Goal: Task Accomplishment & Management: Manage account settings

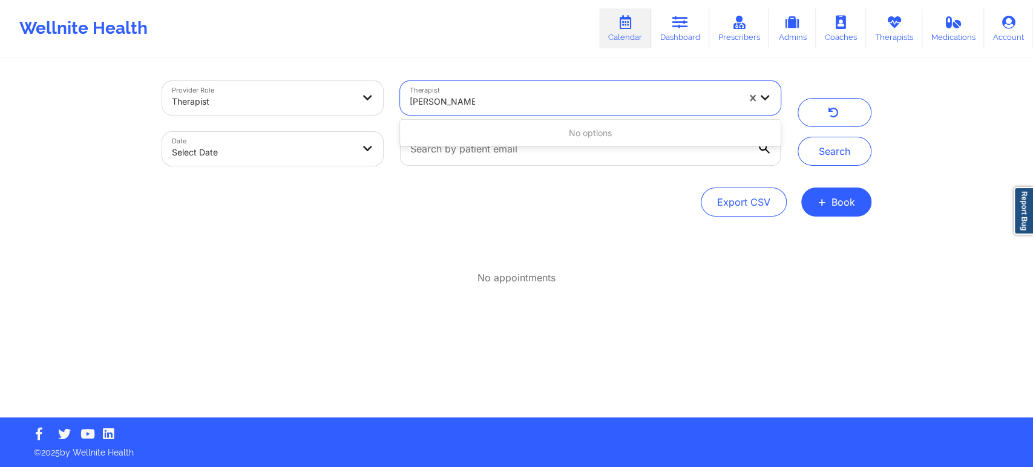
type input "[PERSON_NAME]"
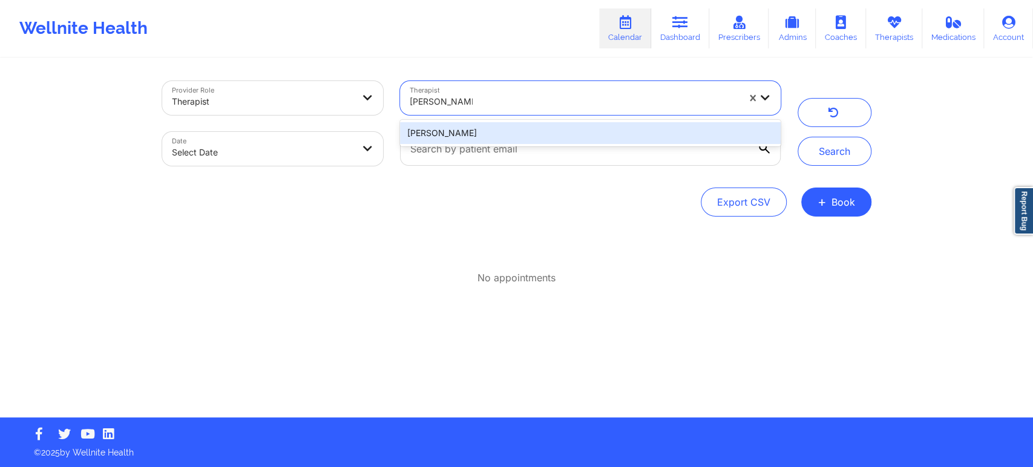
click at [590, 137] on div "[PERSON_NAME]" at bounding box center [590, 133] width 380 height 22
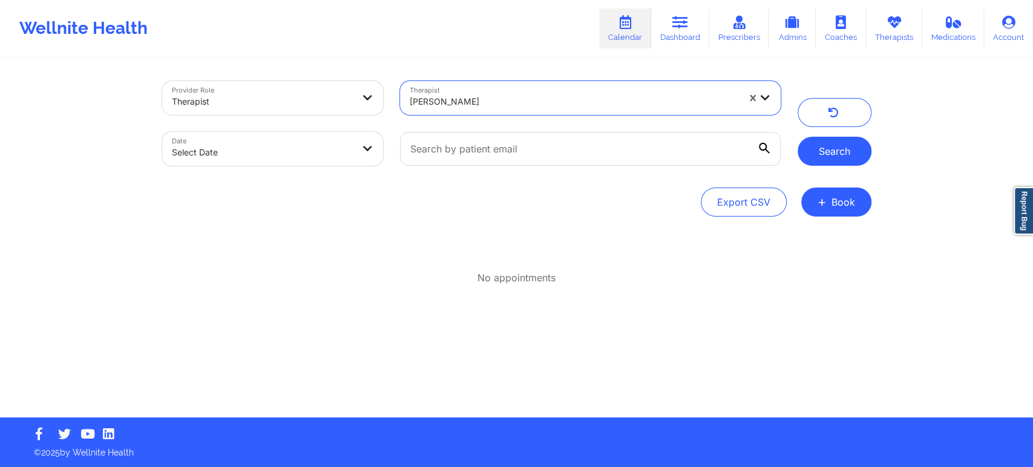
click at [834, 159] on button "Search" at bounding box center [834, 151] width 74 height 29
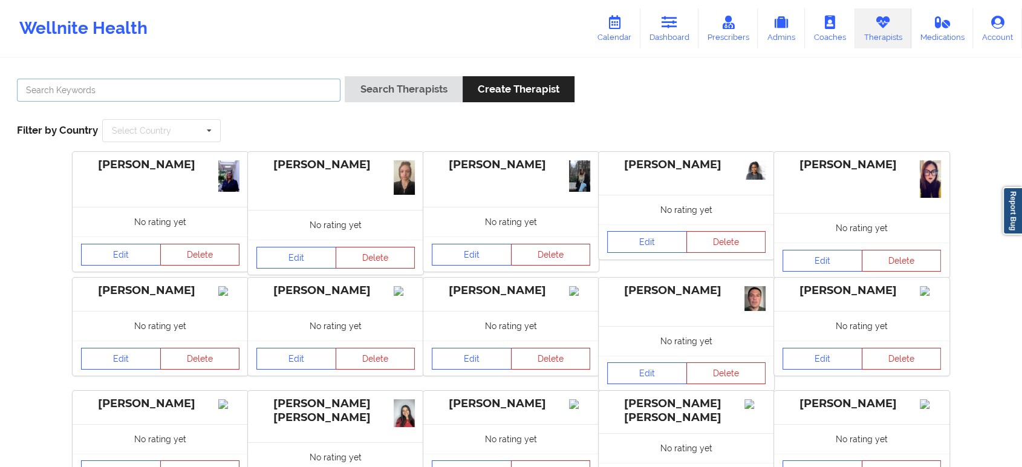
drag, startPoint x: 200, startPoint y: 87, endPoint x: 250, endPoint y: 88, distance: 50.8
click at [200, 87] on input "text" at bounding box center [179, 90] width 324 height 23
paste input "[PERSON_NAME]"
type input "[PERSON_NAME]"
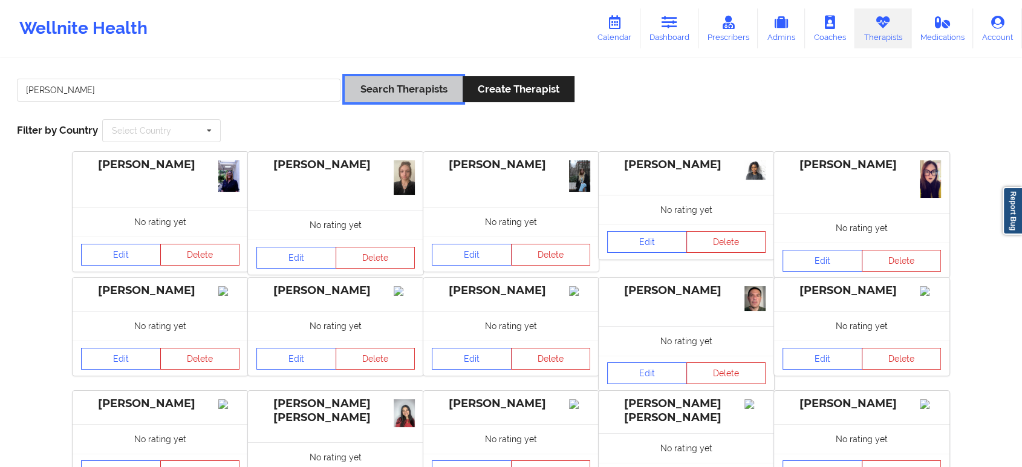
click at [364, 96] on button "Search Therapists" at bounding box center [403, 89] width 117 height 26
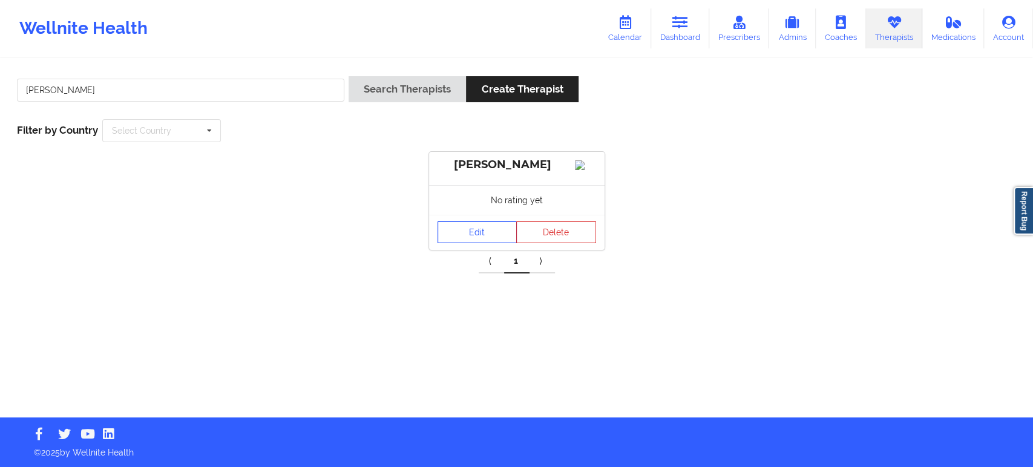
click at [480, 243] on link "Edit" at bounding box center [477, 232] width 80 height 22
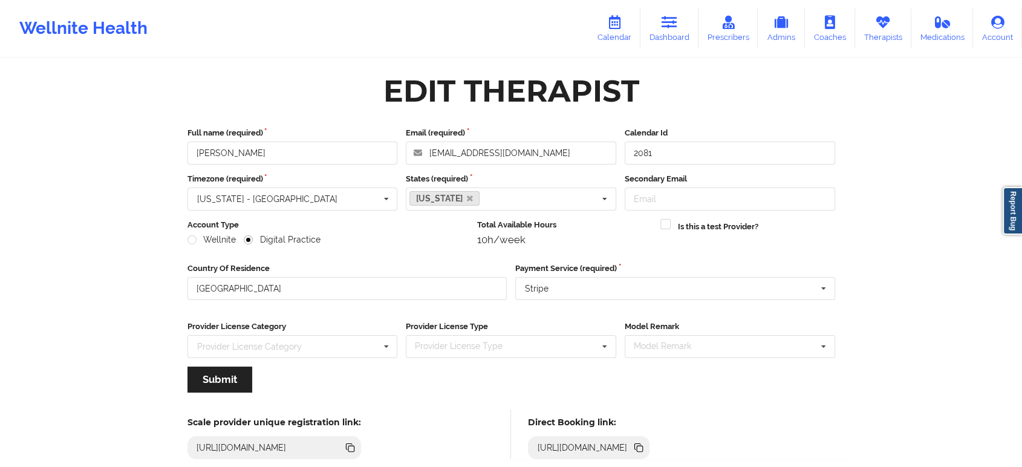
click at [641, 445] on icon at bounding box center [638, 446] width 6 height 6
